Goal: Transaction & Acquisition: Purchase product/service

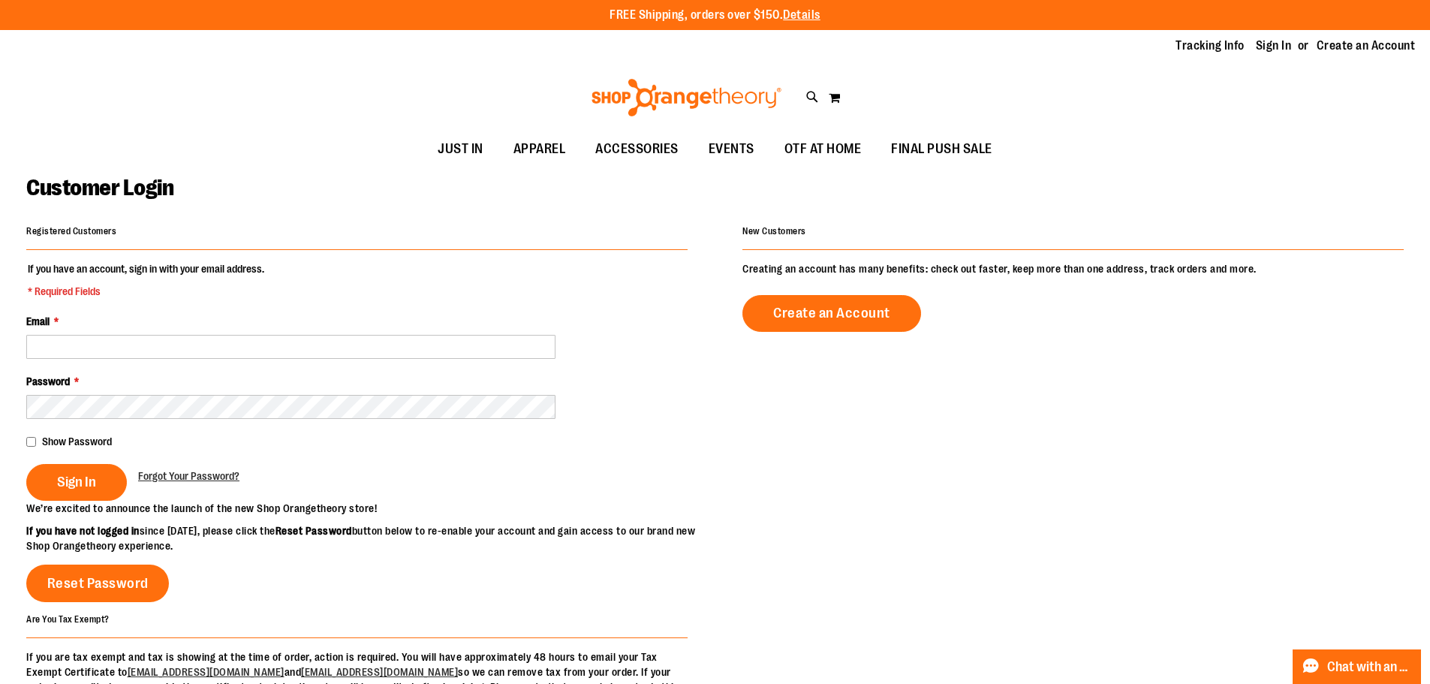
click at [335, 332] on div "Email *" at bounding box center [356, 336] width 661 height 45
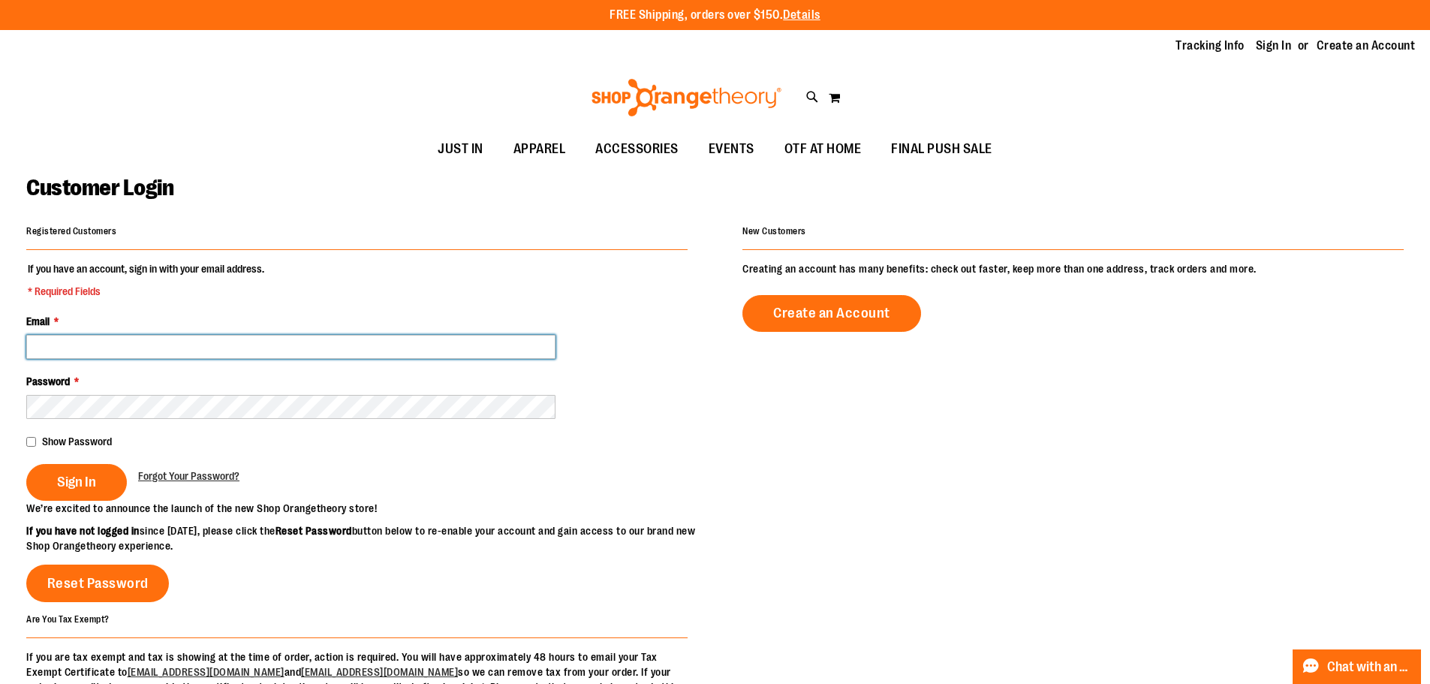
click at [341, 346] on input "Email *" at bounding box center [290, 347] width 529 height 24
type input "**********"
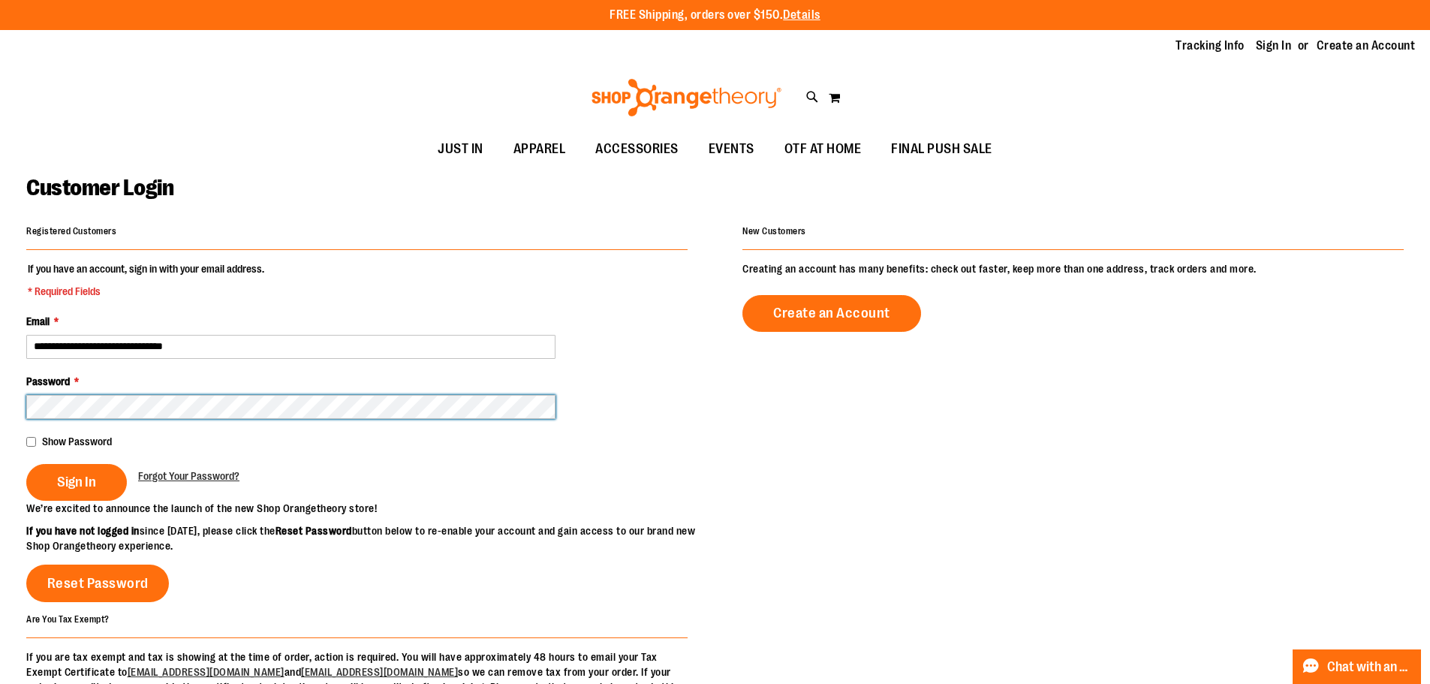
click at [26, 464] on button "Sign In" at bounding box center [76, 482] width 101 height 37
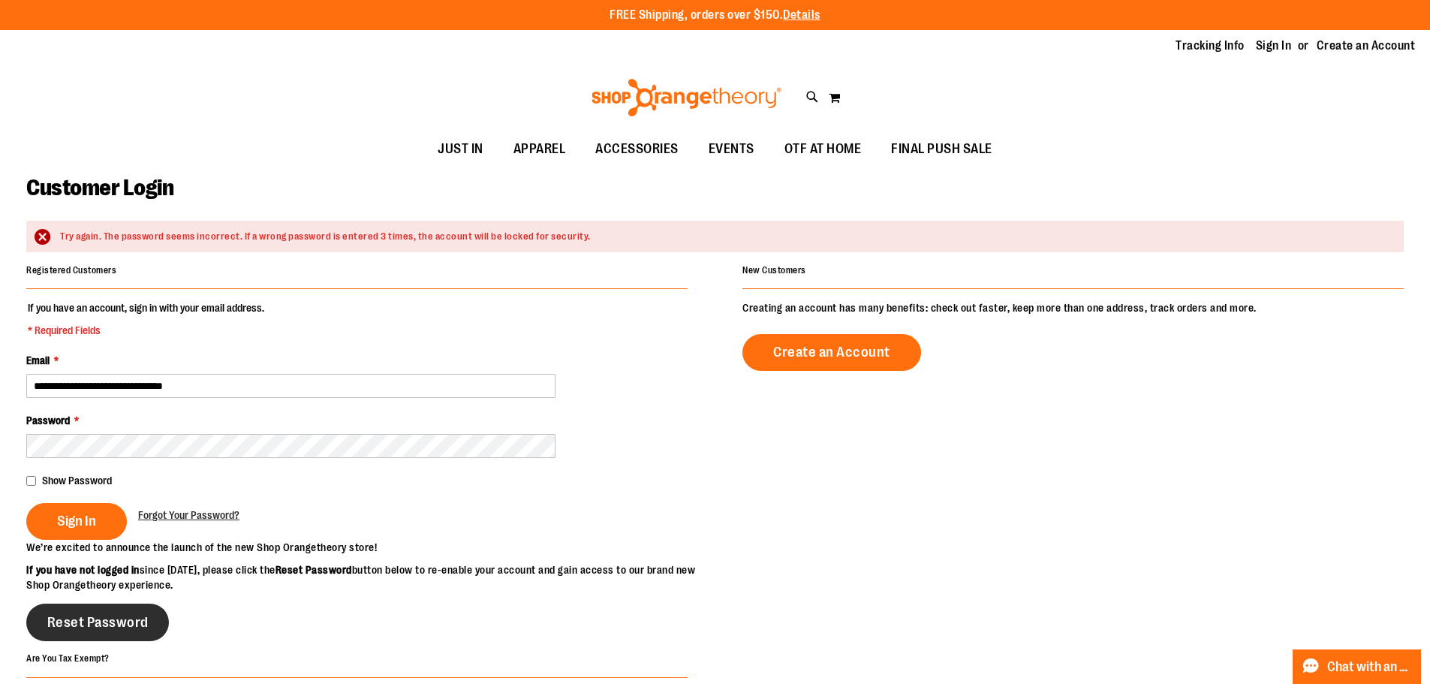
click at [117, 633] on link "Reset Password" at bounding box center [97, 622] width 143 height 38
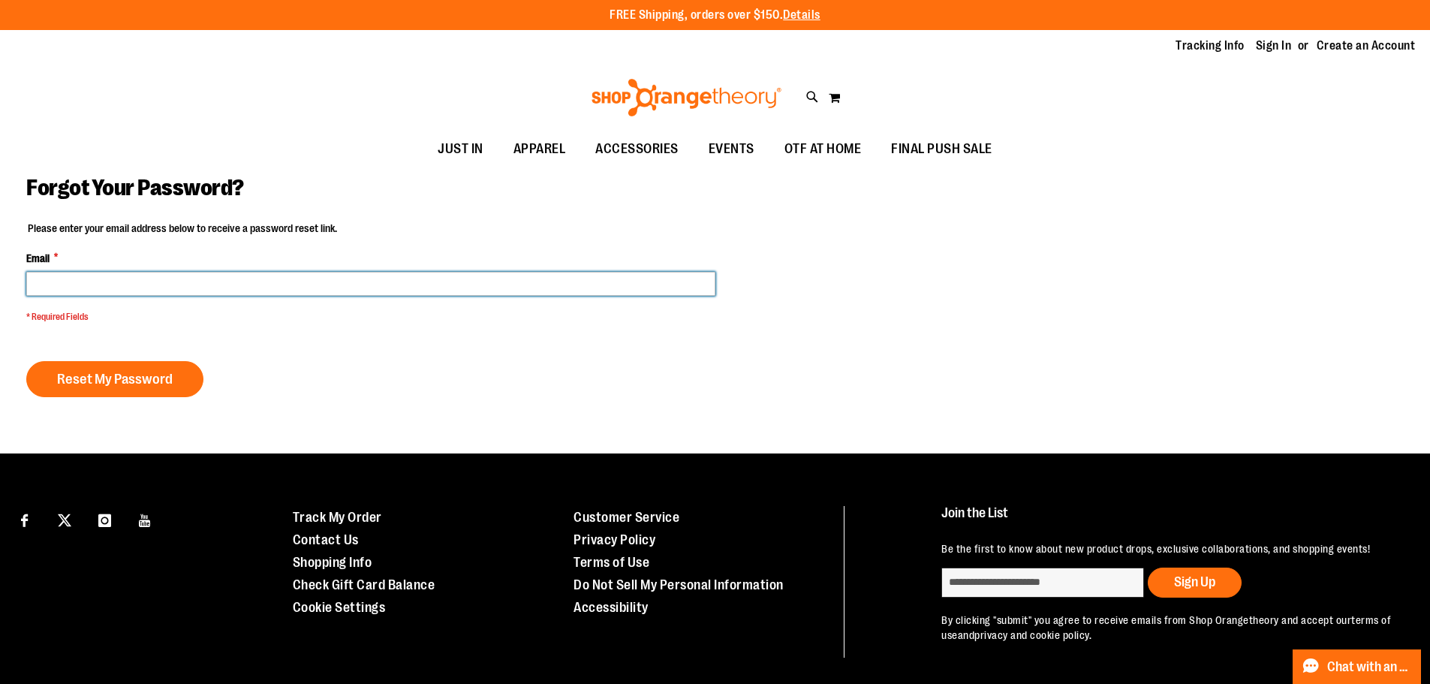
click at [116, 284] on input "Email *" at bounding box center [370, 284] width 689 height 24
click at [230, 284] on input "Email *" at bounding box center [370, 284] width 689 height 24
type input "**********"
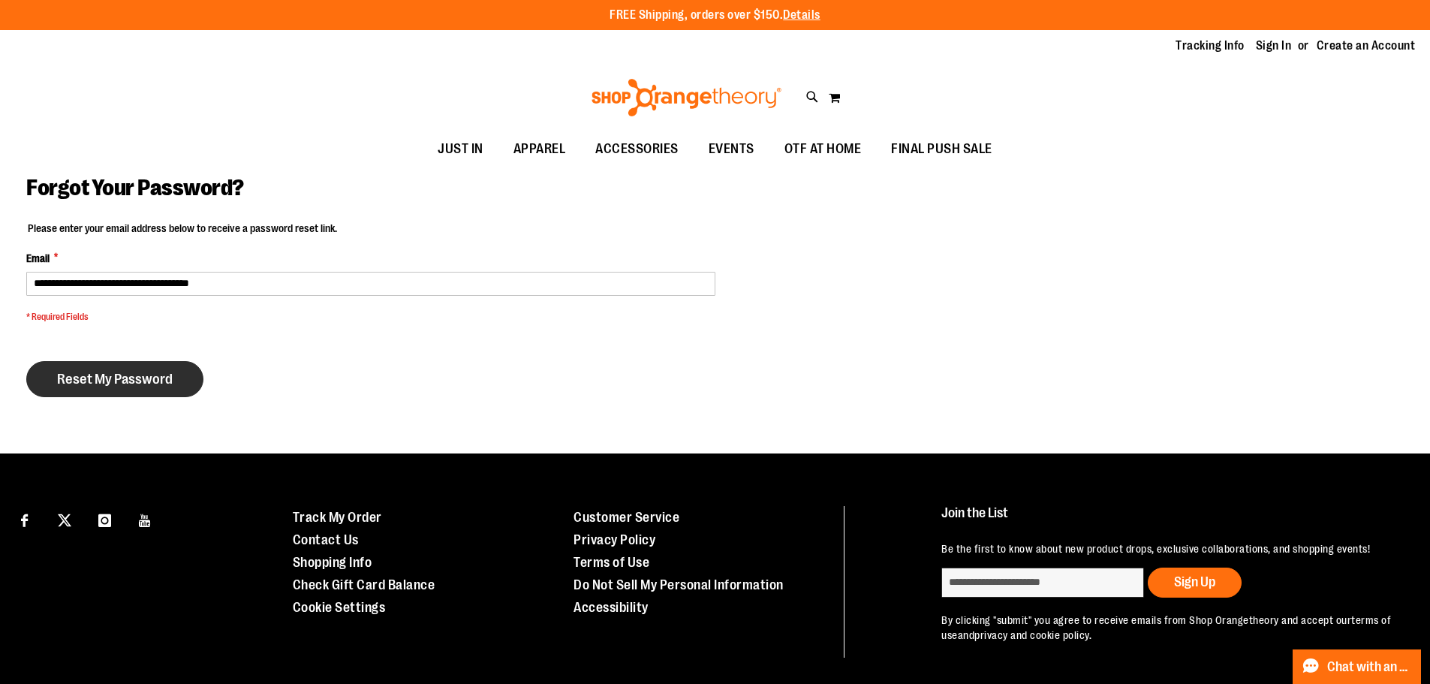
click at [155, 371] on span "Reset My Password" at bounding box center [115, 379] width 116 height 17
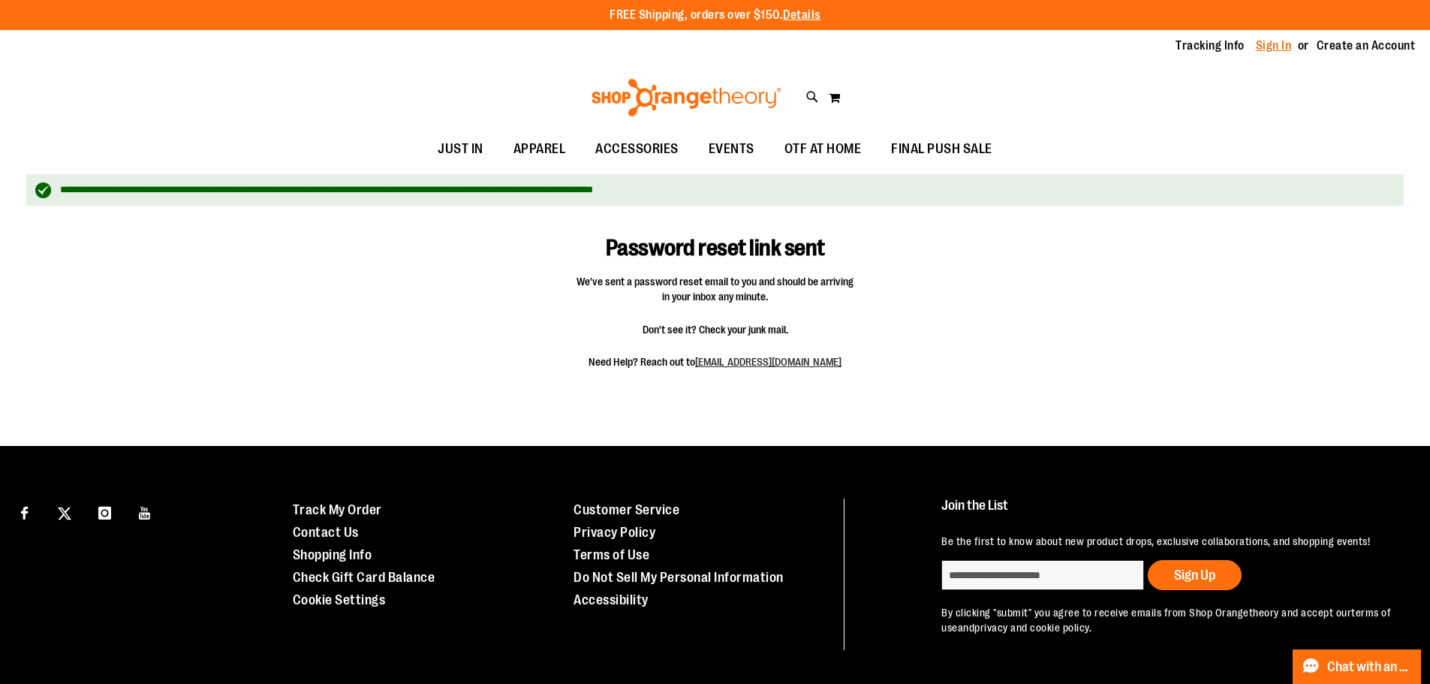
click at [1277, 47] on link "Sign In" at bounding box center [1274, 46] width 36 height 17
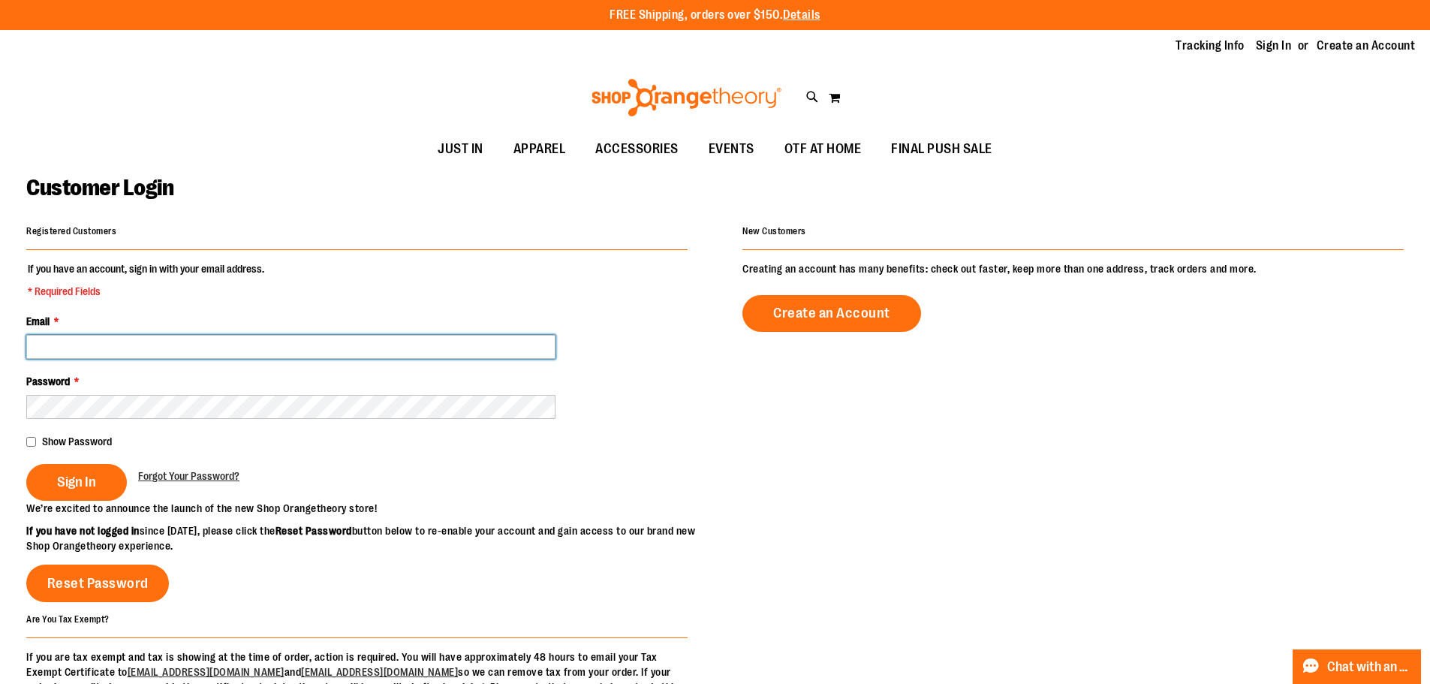
click at [275, 355] on input "Email *" at bounding box center [290, 347] width 529 height 24
type input "*"
click at [264, 355] on input "Email *" at bounding box center [290, 347] width 529 height 24
click at [59, 346] on input "**********" at bounding box center [290, 347] width 529 height 24
type input "**********"
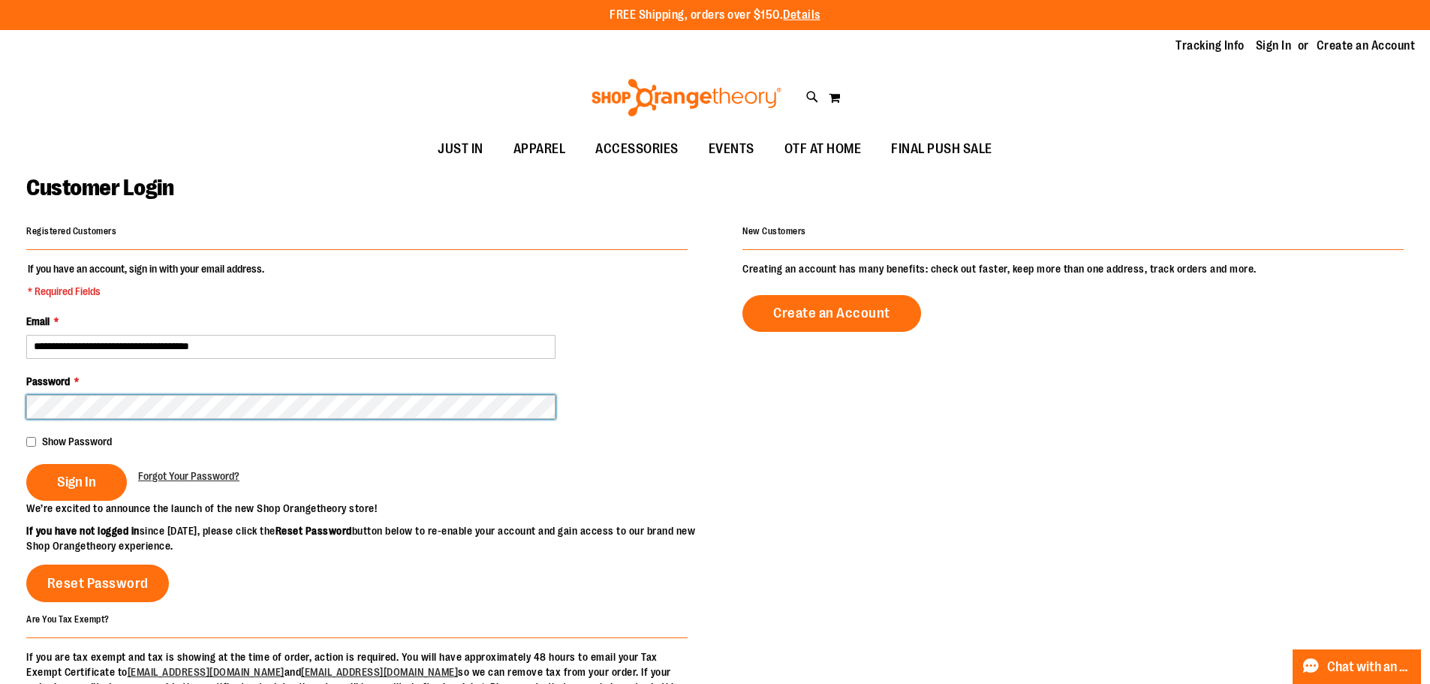
click at [26, 464] on button "Sign In" at bounding box center [76, 482] width 101 height 37
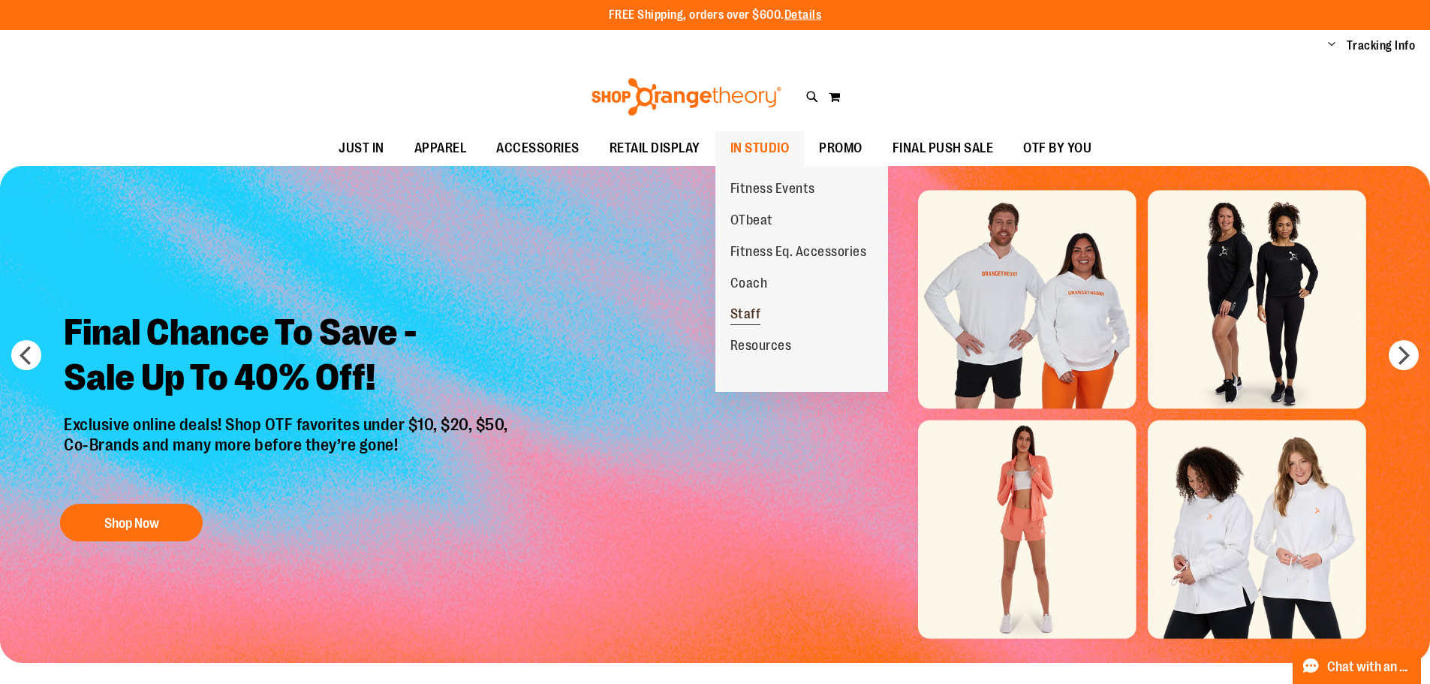
click at [745, 308] on span "Staff" at bounding box center [745, 315] width 31 height 19
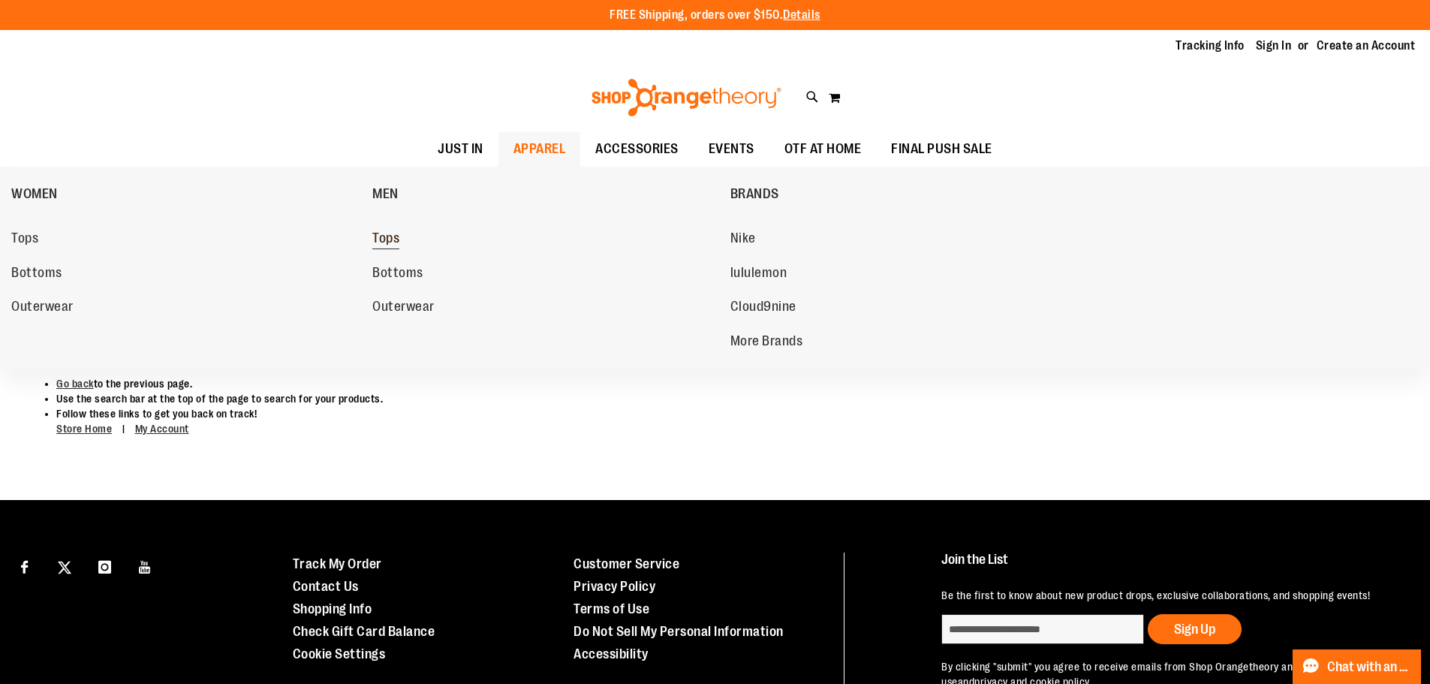
click at [394, 235] on span "Tops" at bounding box center [385, 239] width 27 height 19
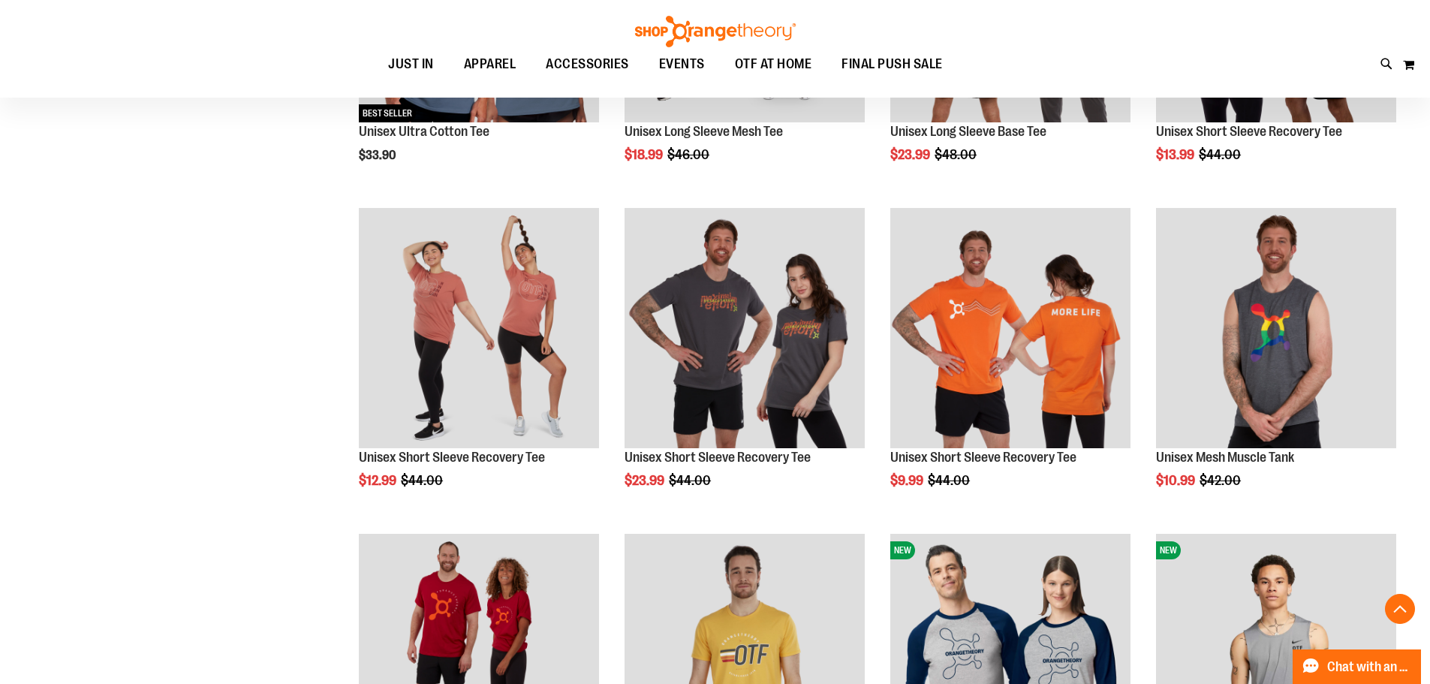
scroll to position [450, 0]
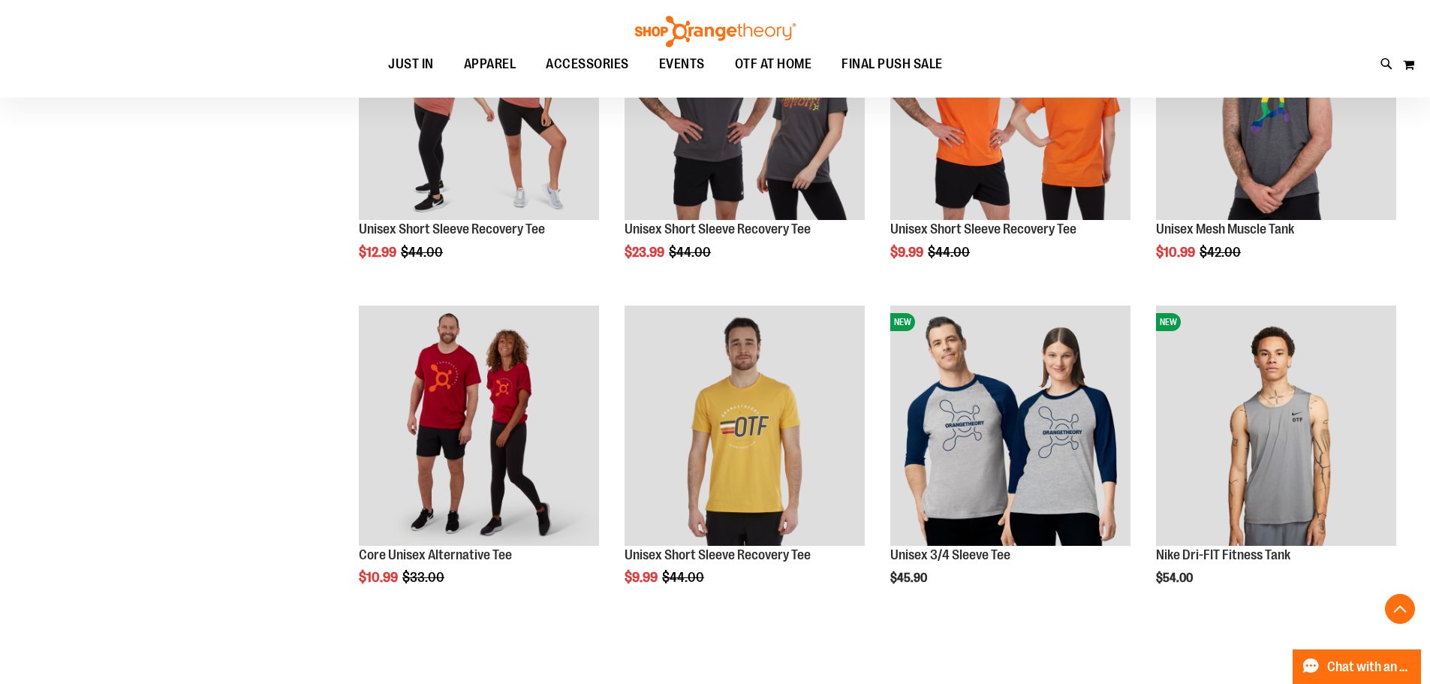
scroll to position [675, 0]
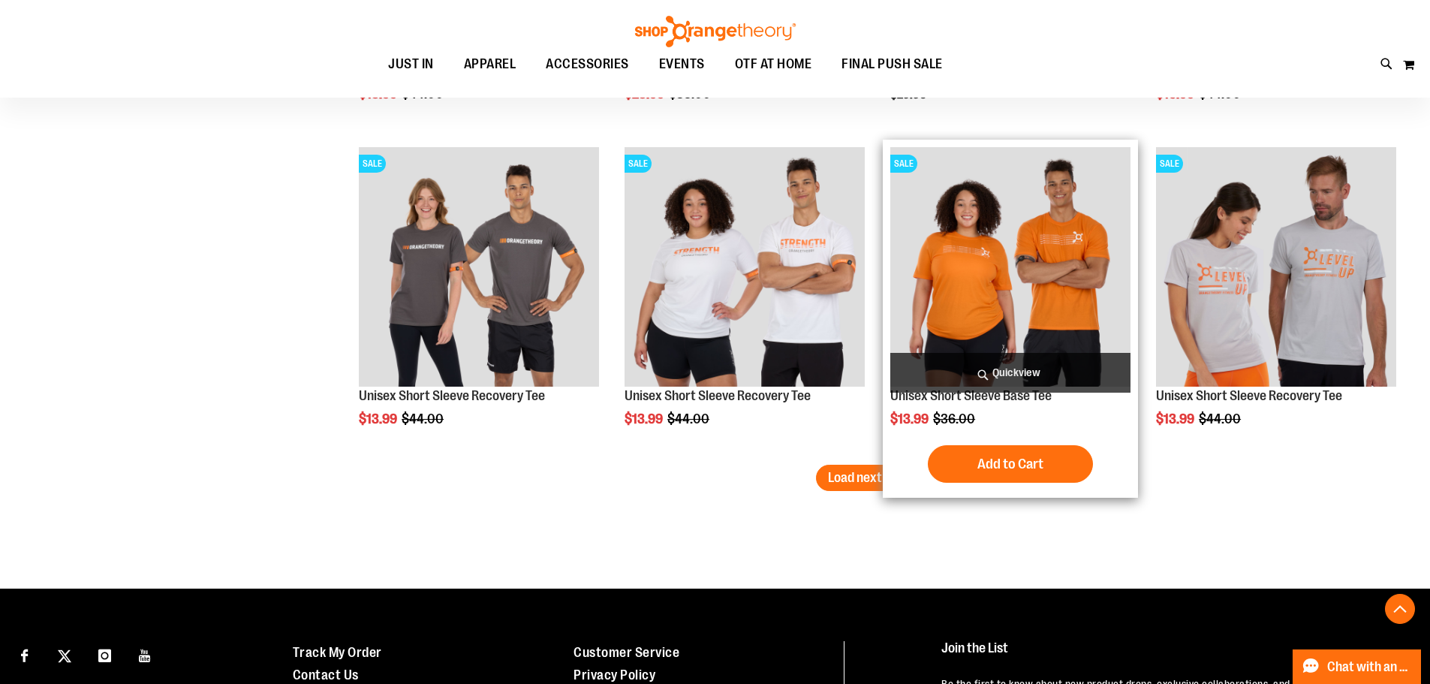
scroll to position [2926, 0]
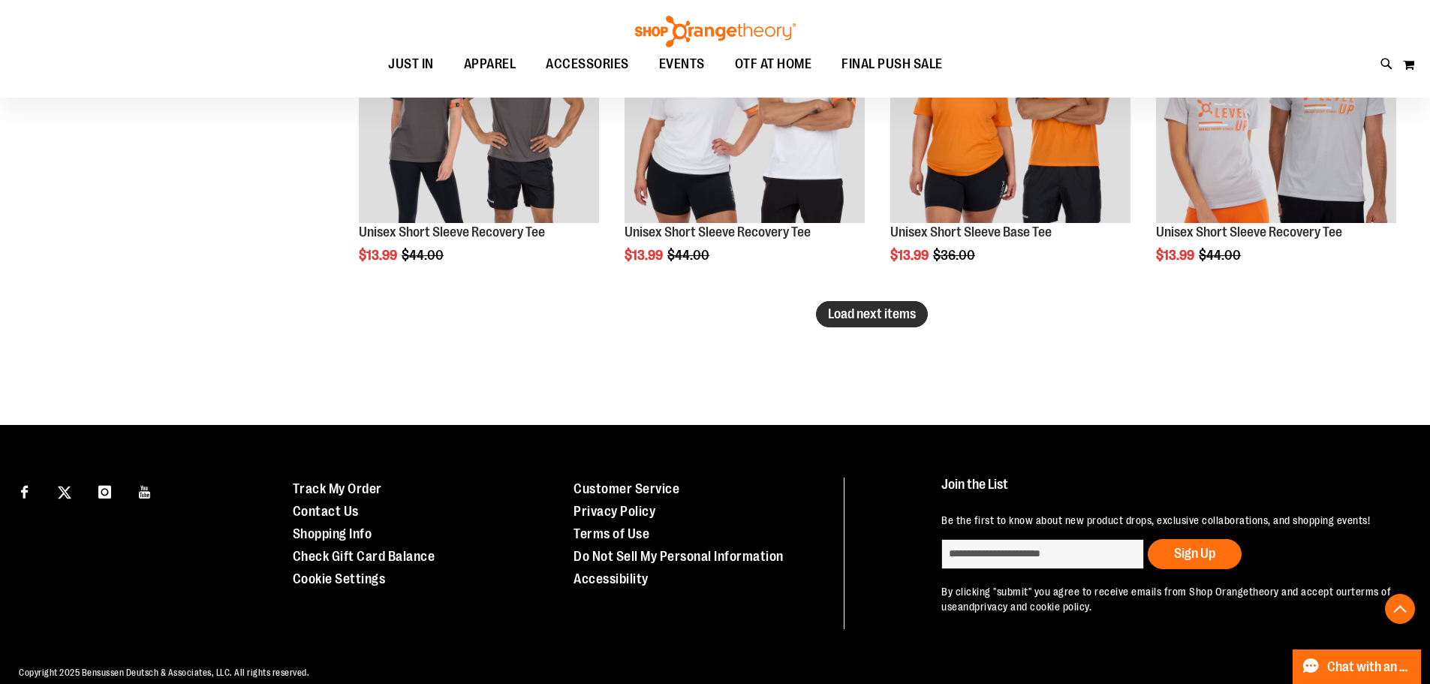
click at [868, 316] on span "Load next items" at bounding box center [872, 313] width 88 height 15
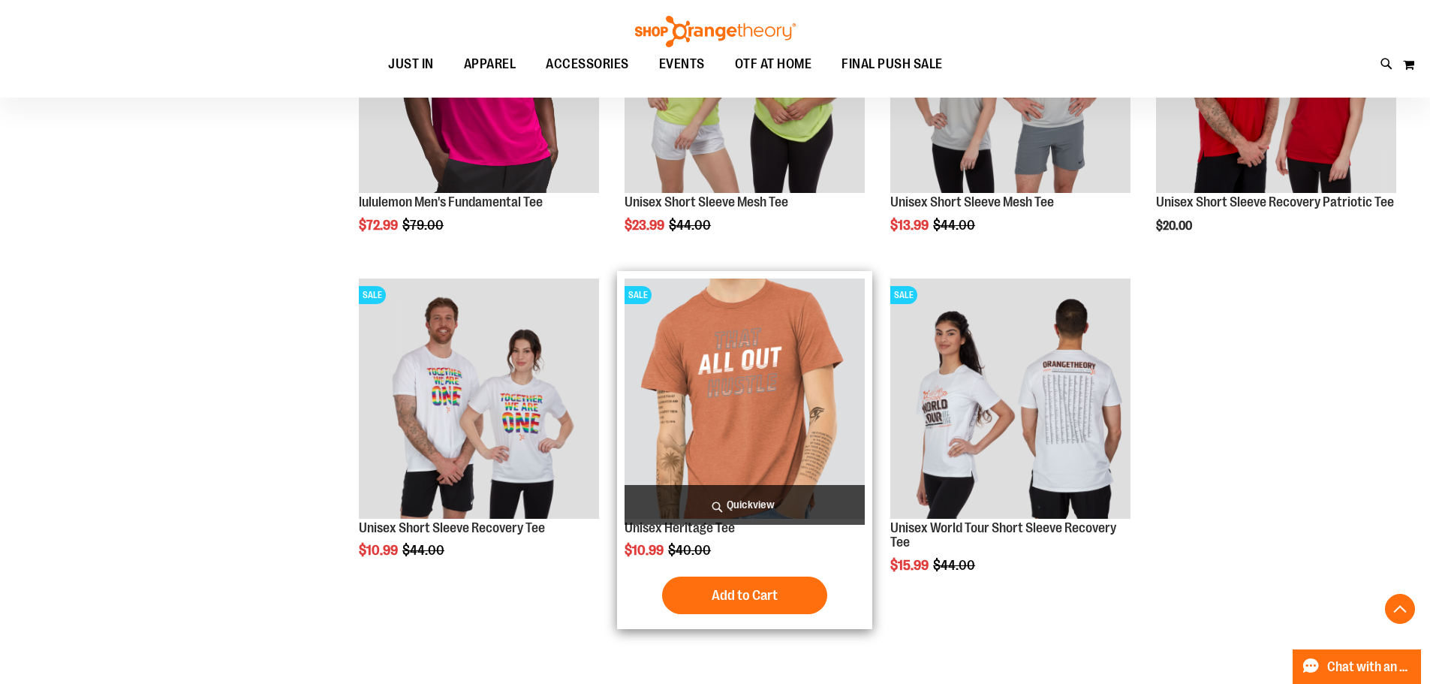
scroll to position [3301, 0]
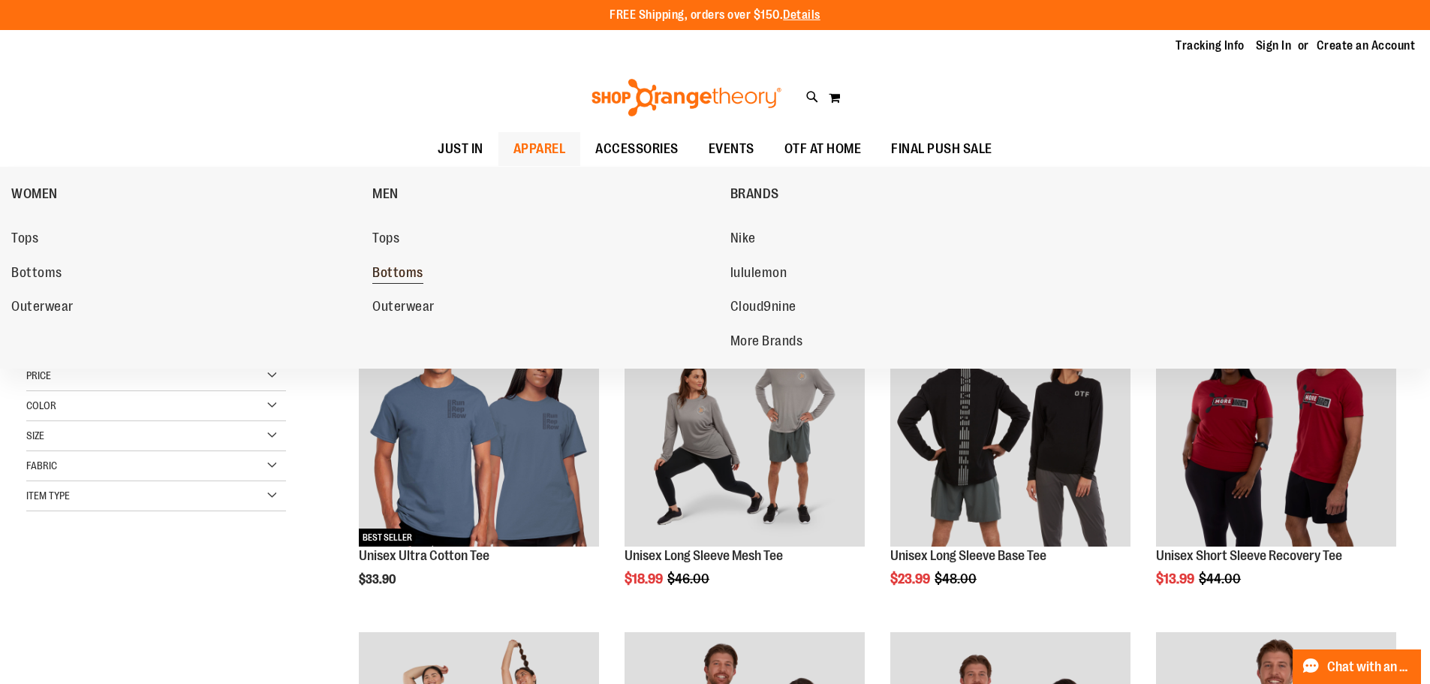
click at [395, 278] on span "Bottoms" at bounding box center [397, 274] width 51 height 19
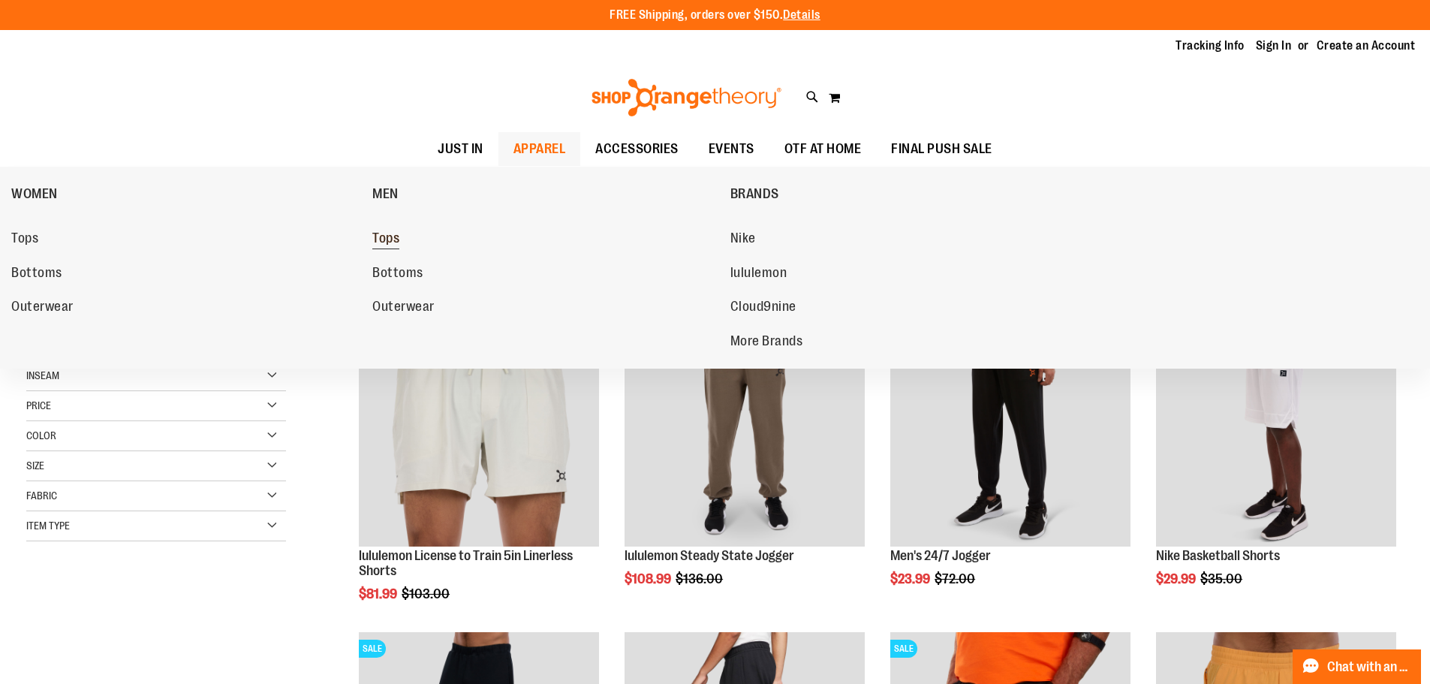
click at [390, 236] on span "Tops" at bounding box center [385, 239] width 27 height 19
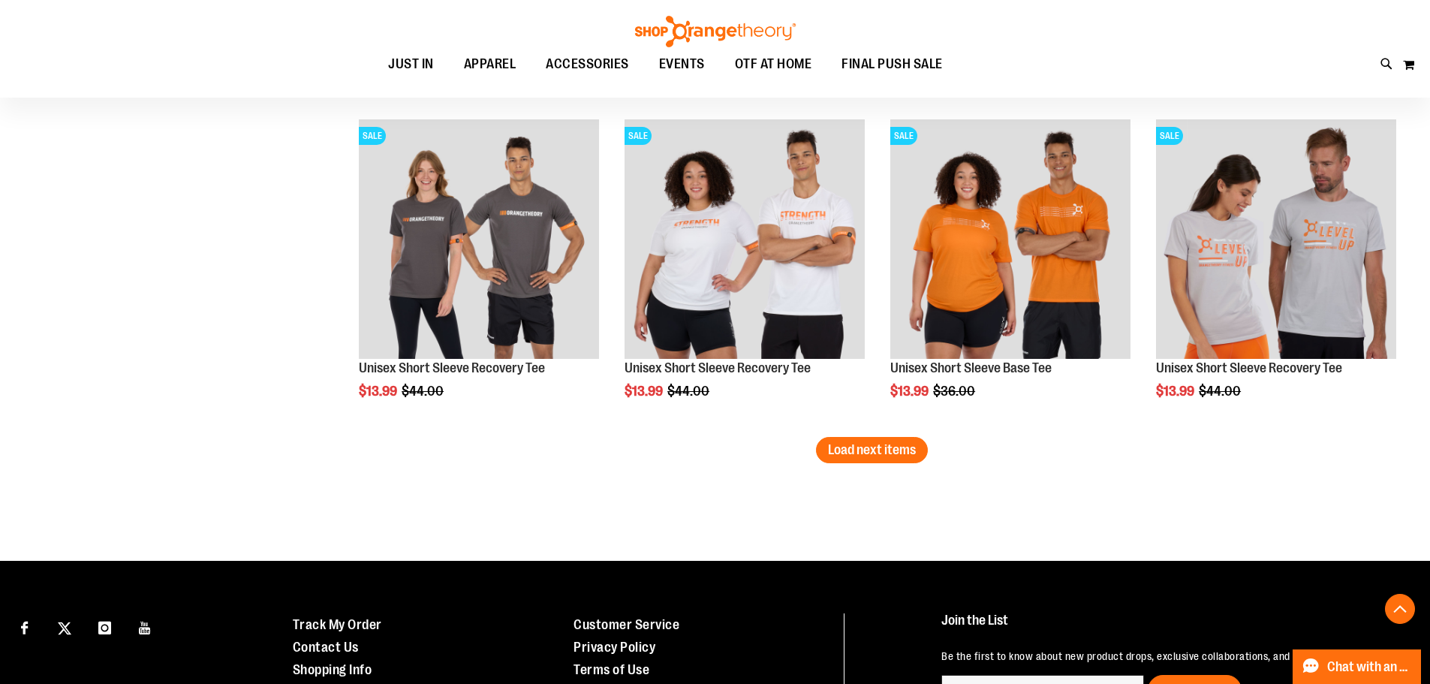
scroll to position [2859, 0]
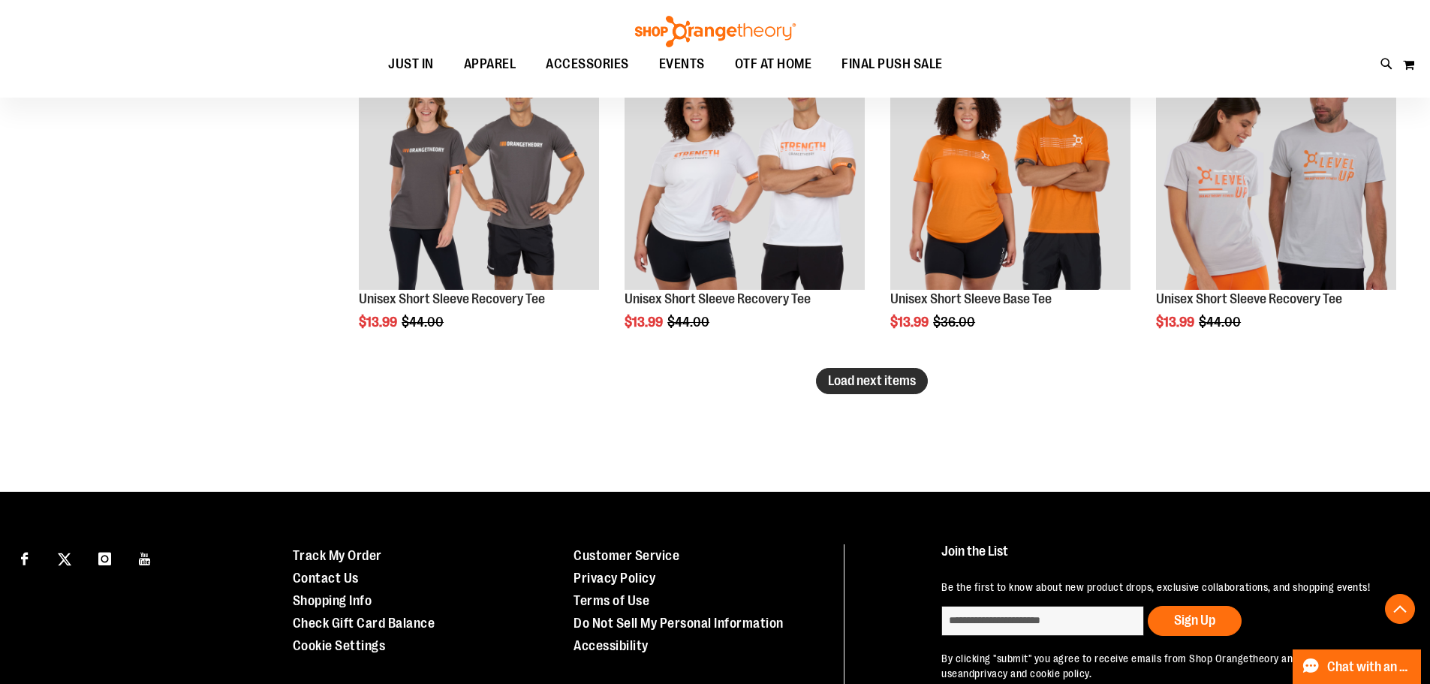
click at [876, 377] on span "Load next items" at bounding box center [872, 380] width 88 height 15
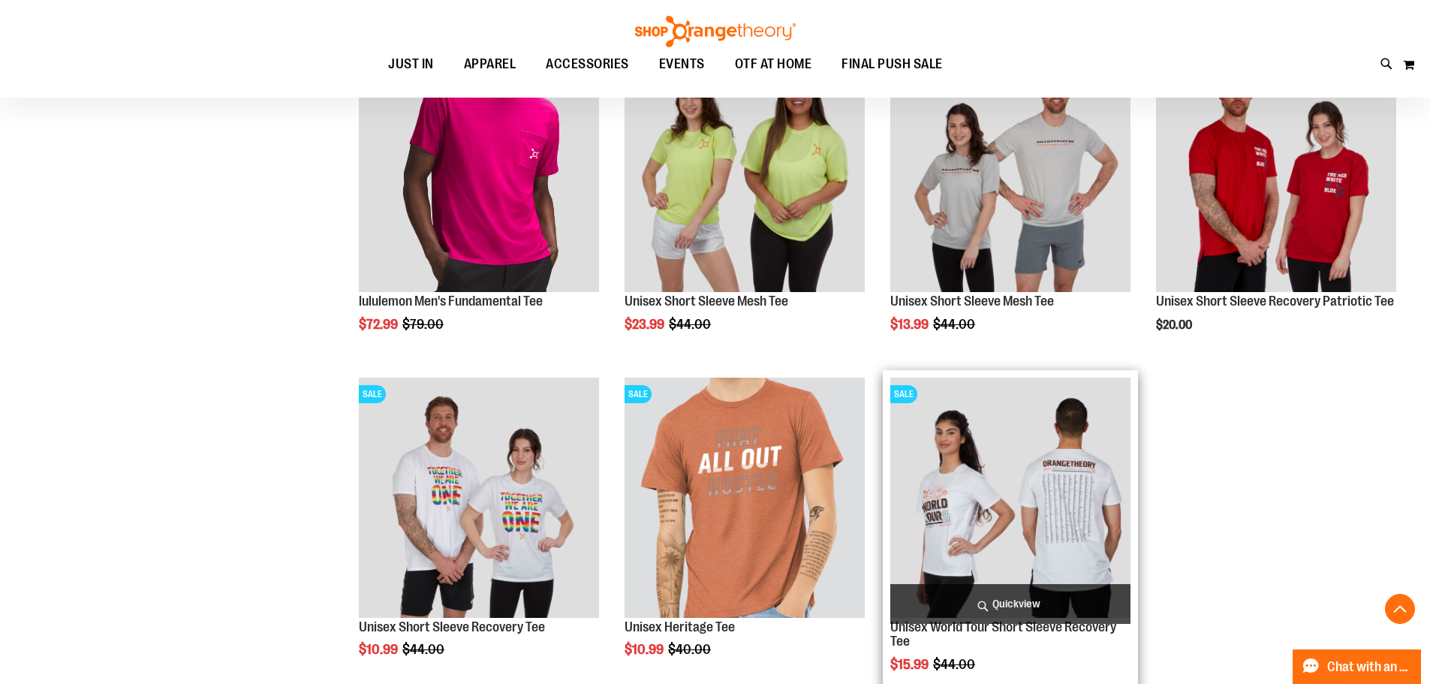
scroll to position [3159, 0]
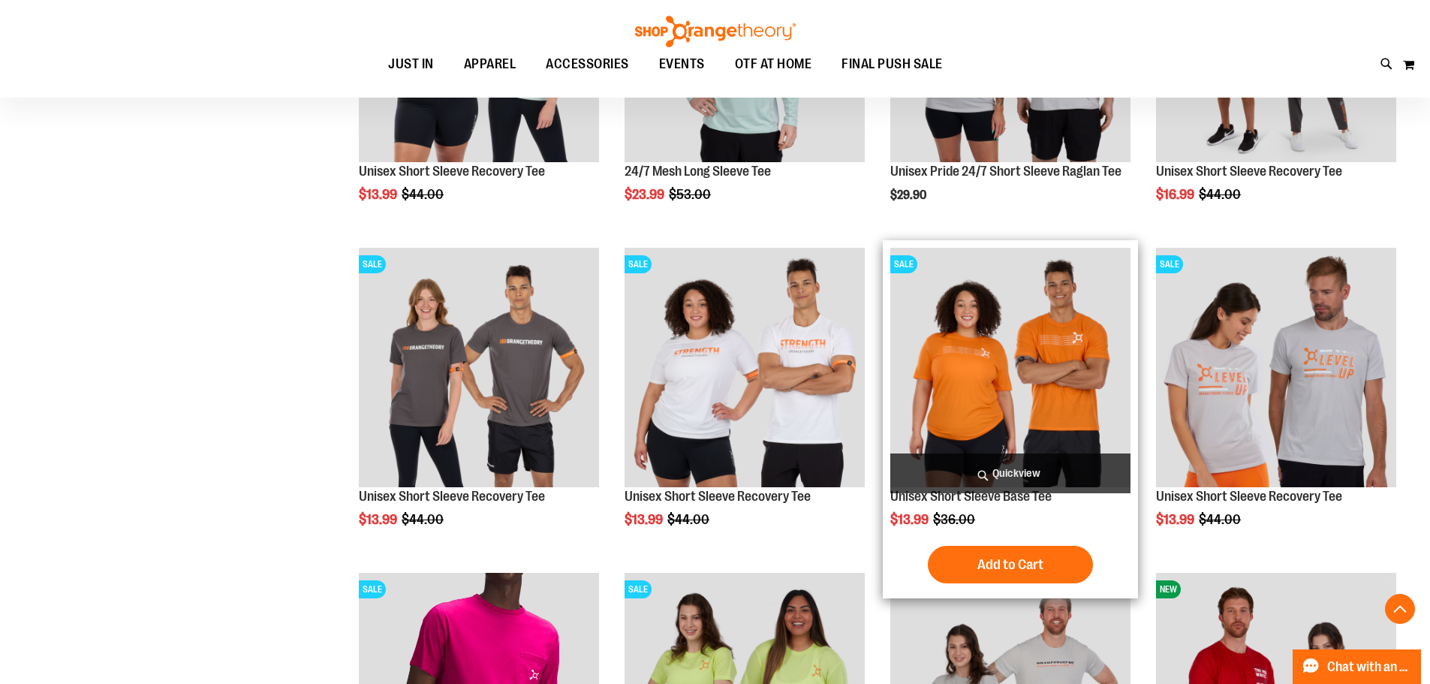
scroll to position [2709, 0]
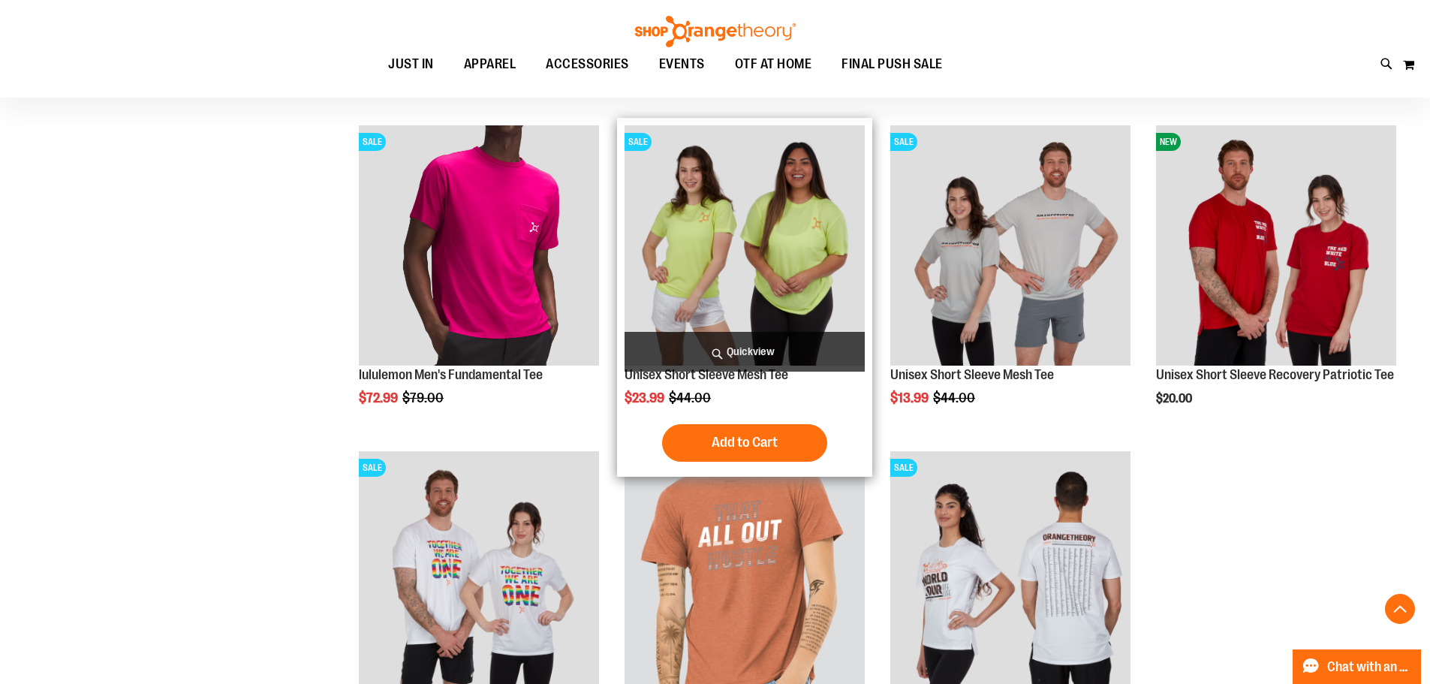
scroll to position [3084, 0]
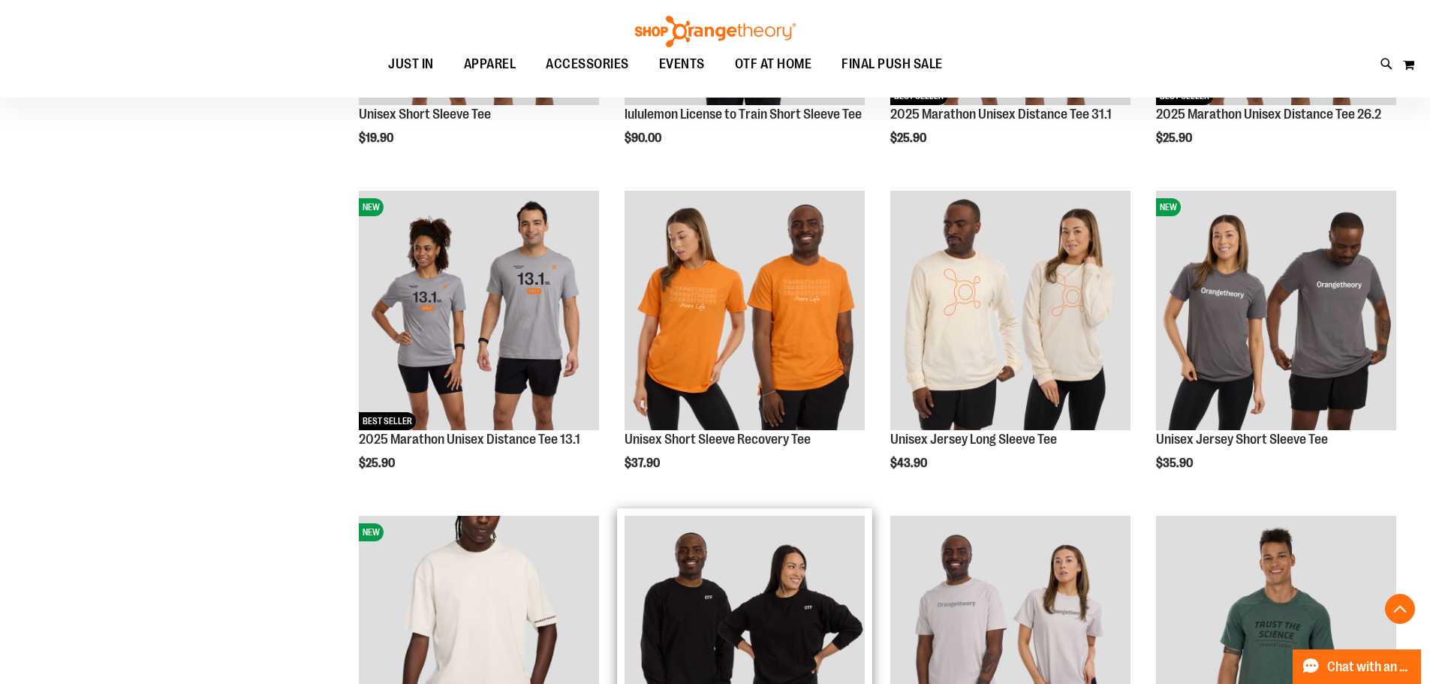
scroll to position [1734, 0]
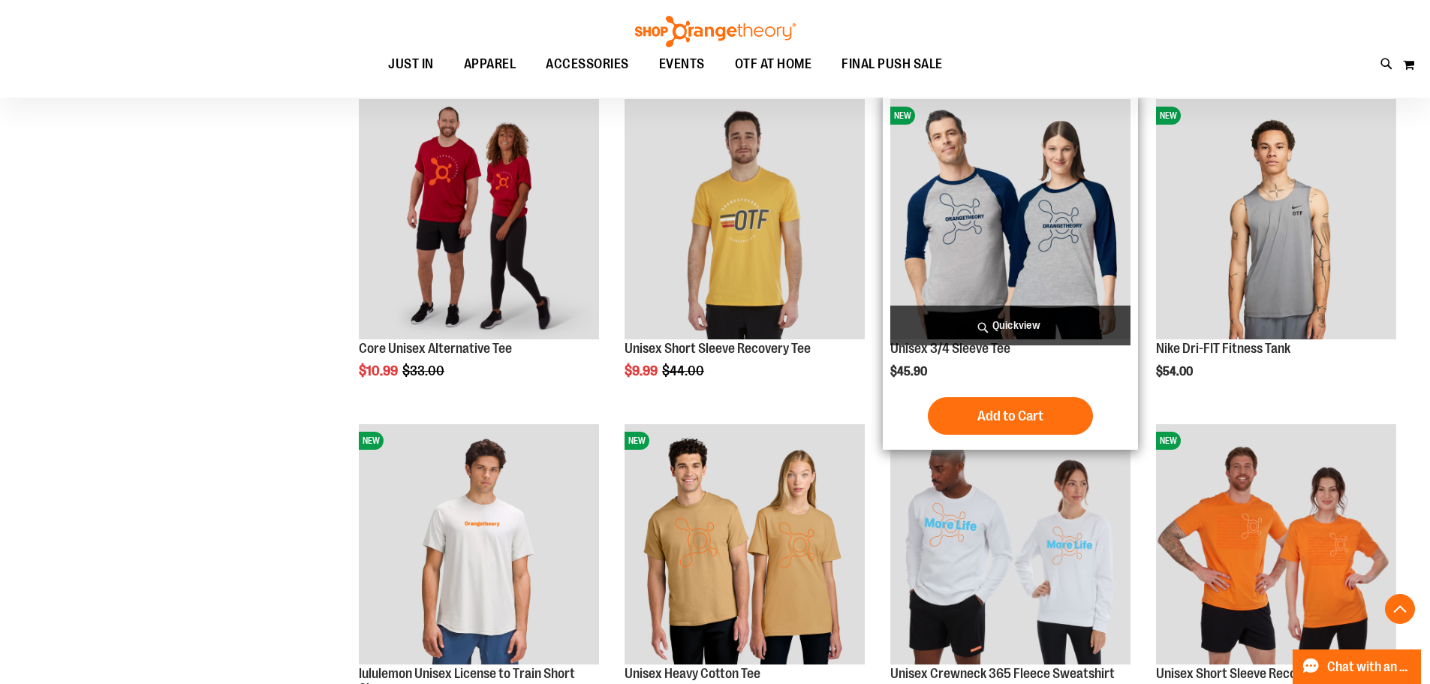
scroll to position [683, 0]
